Goal: Information Seeking & Learning: Learn about a topic

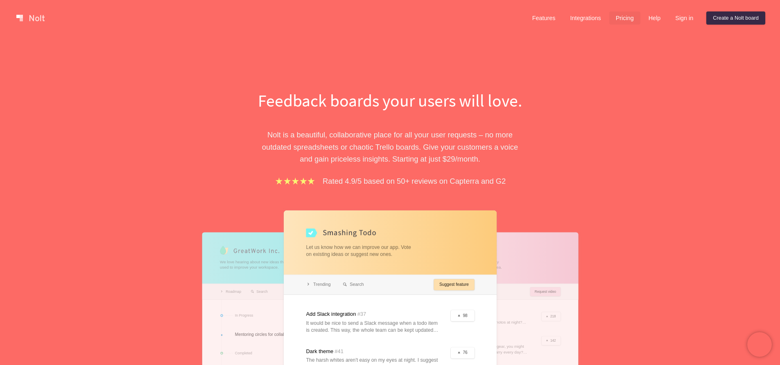
click at [625, 17] on link "Pricing" at bounding box center [625, 17] width 31 height 13
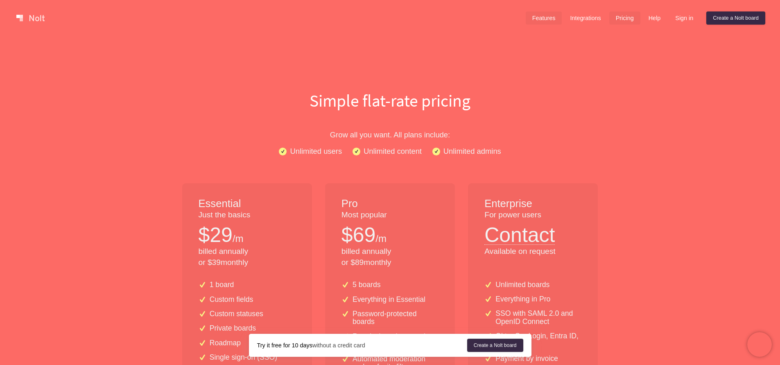
click at [530, 19] on link "Features" at bounding box center [544, 17] width 36 height 13
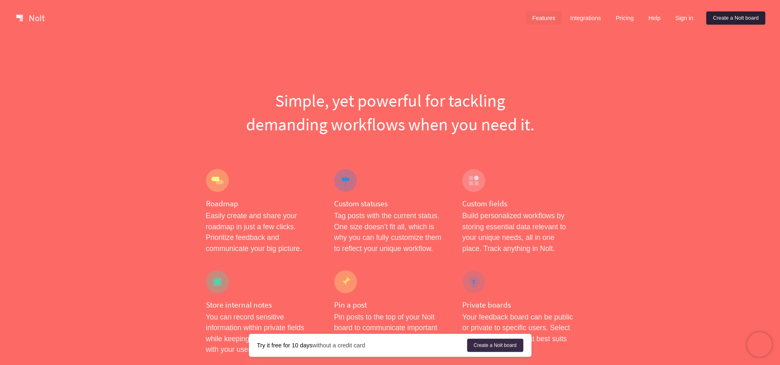
click at [723, 14] on link "Create a Nolt board" at bounding box center [736, 17] width 59 height 13
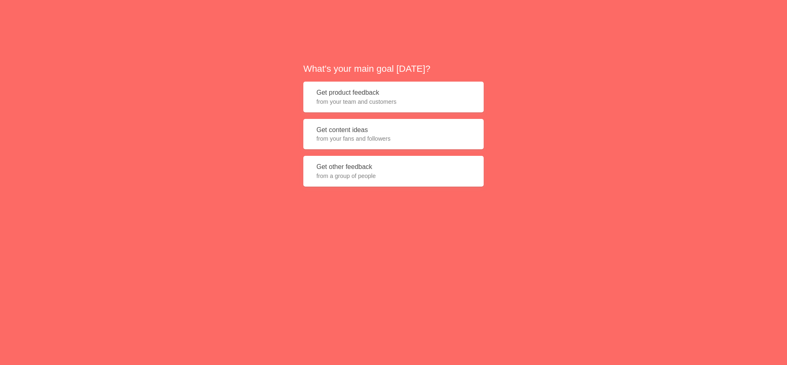
click at [372, 92] on button "Get product feedback from your team and customers" at bounding box center [393, 97] width 180 height 31
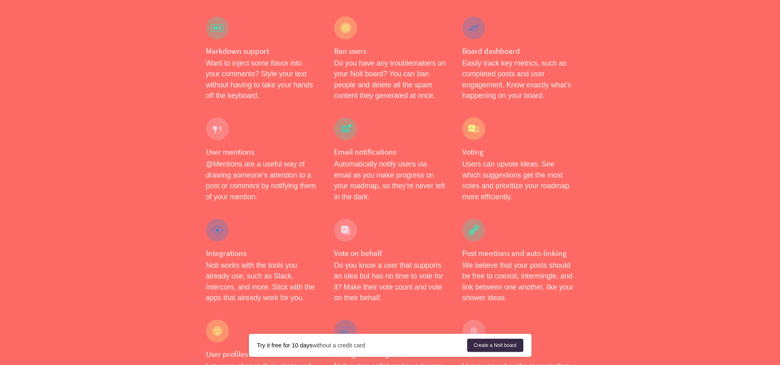
scroll to position [1315, 0]
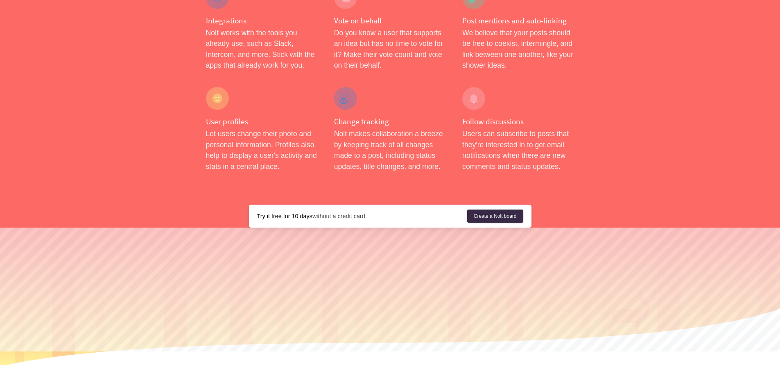
click at [354, 364] on link "Integrations" at bounding box center [348, 369] width 39 height 6
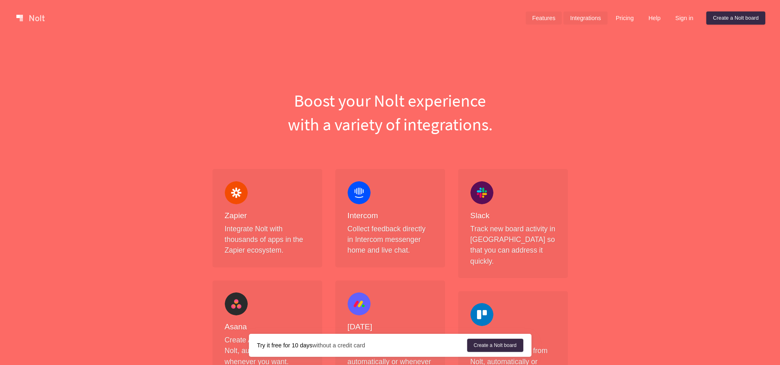
click at [537, 15] on link "Features" at bounding box center [544, 17] width 36 height 13
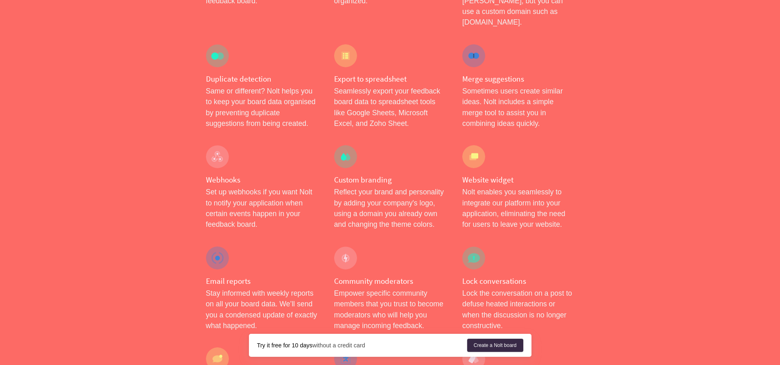
scroll to position [1046, 0]
